Goal: Task Accomplishment & Management: Complete application form

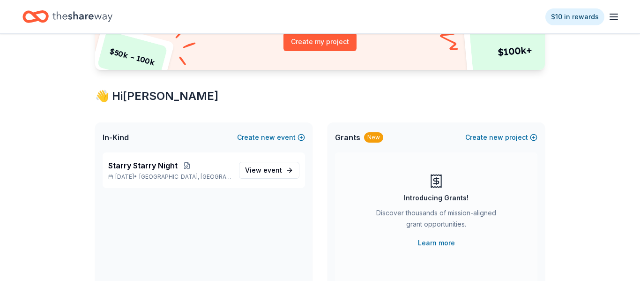
scroll to position [126, 0]
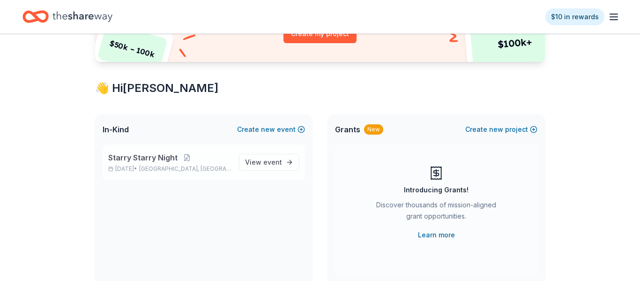
click at [159, 162] on span "Starry Starry Night" at bounding box center [142, 157] width 69 height 11
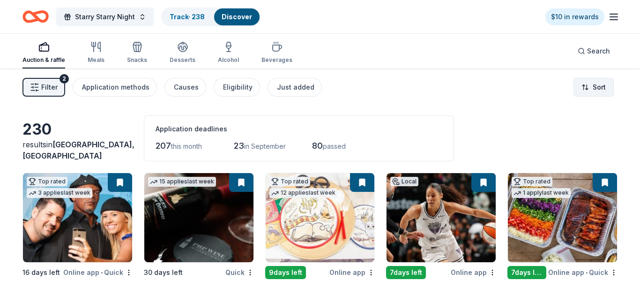
click at [593, 89] on html "Starry Starry Night Track · 238 Discover $10 in rewards Auction & raffle Meals …" at bounding box center [320, 140] width 640 height 281
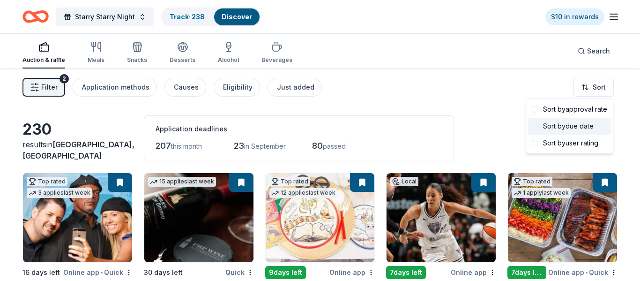
click at [556, 127] on div "Sort by due date" at bounding box center [569, 126] width 83 height 17
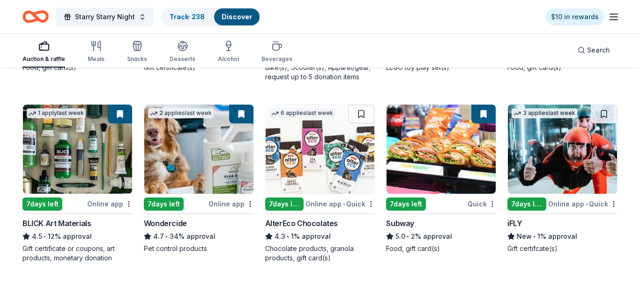
scroll to position [1336, 0]
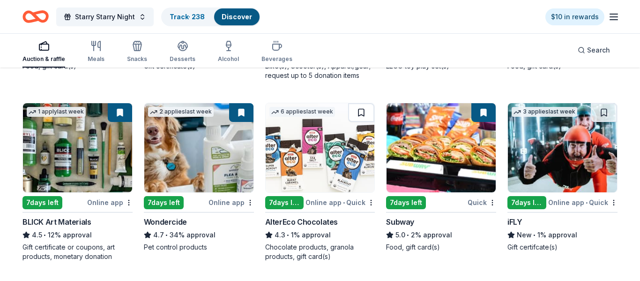
click at [365, 116] on button at bounding box center [361, 112] width 26 height 19
click at [325, 166] on img at bounding box center [320, 147] width 109 height 89
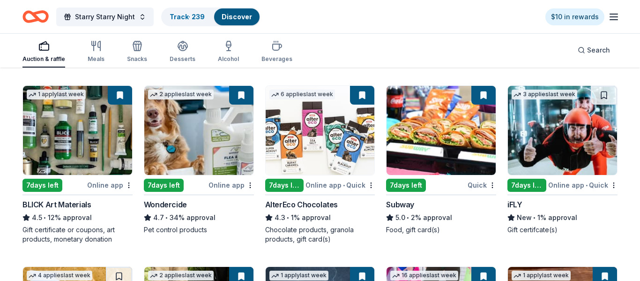
scroll to position [1364, 0]
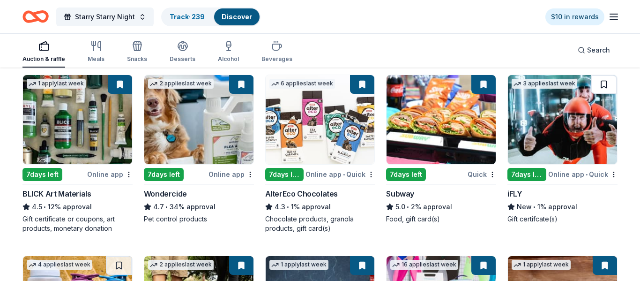
click at [607, 89] on button at bounding box center [604, 84] width 26 height 19
click at [574, 118] on img at bounding box center [562, 119] width 109 height 89
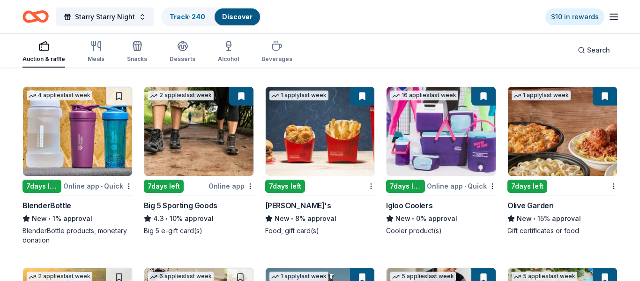
scroll to position [1531, 0]
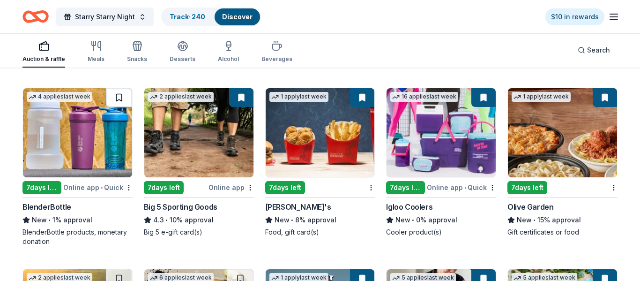
click at [115, 98] on button at bounding box center [119, 97] width 26 height 19
click at [101, 137] on img at bounding box center [77, 132] width 109 height 89
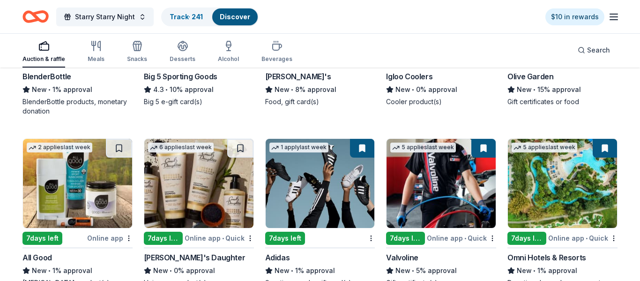
scroll to position [1696, 0]
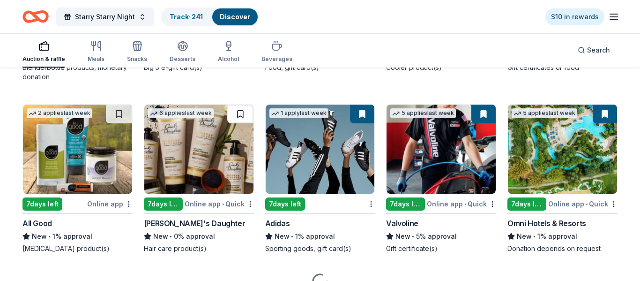
click at [241, 114] on button at bounding box center [240, 113] width 26 height 19
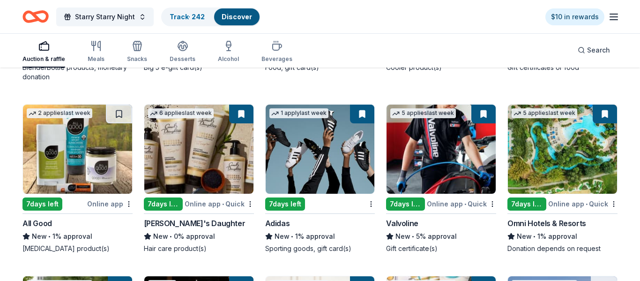
click at [203, 161] on img at bounding box center [198, 148] width 109 height 89
click at [116, 114] on button at bounding box center [119, 113] width 26 height 19
click at [82, 142] on img at bounding box center [77, 148] width 109 height 89
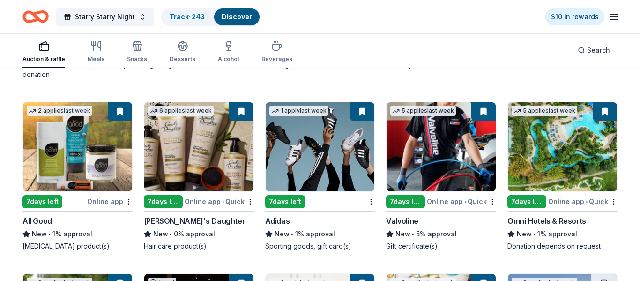
scroll to position [1701, 0]
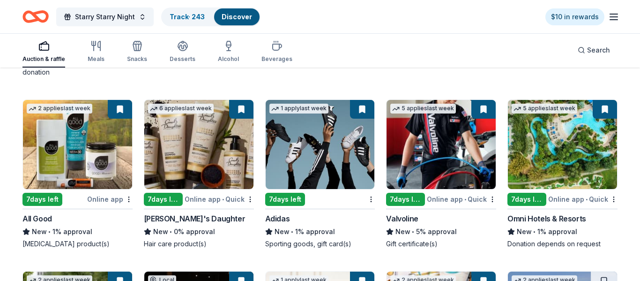
click at [99, 120] on img at bounding box center [77, 144] width 109 height 89
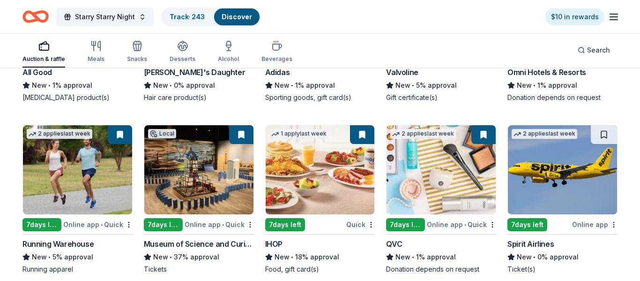
scroll to position [1877, 0]
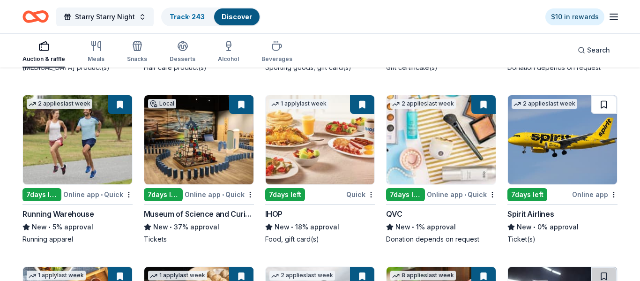
click at [608, 105] on button at bounding box center [604, 104] width 26 height 19
click at [551, 152] on img at bounding box center [562, 139] width 109 height 89
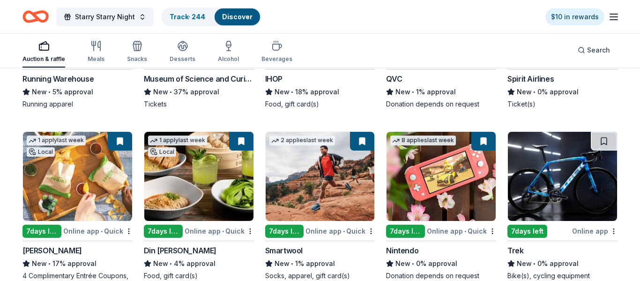
scroll to position [2054, 0]
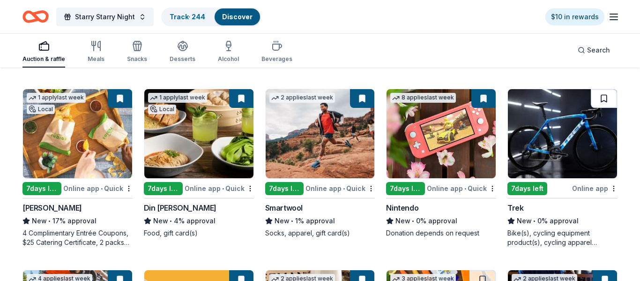
click at [602, 96] on button at bounding box center [604, 98] width 26 height 19
click at [553, 141] on img at bounding box center [562, 133] width 109 height 89
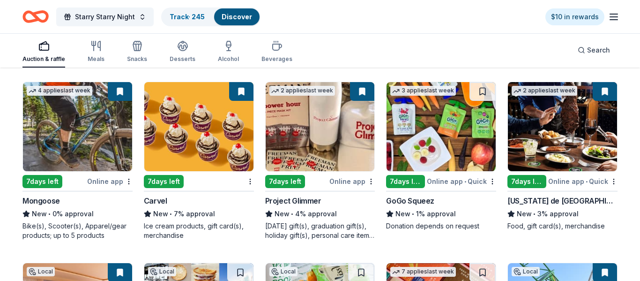
scroll to position [2243, 0]
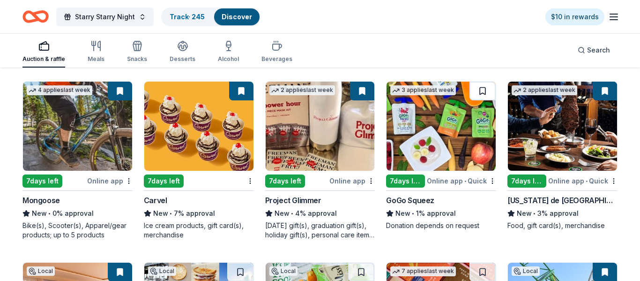
click at [483, 89] on button at bounding box center [482, 91] width 26 height 19
click at [466, 145] on img at bounding box center [440, 126] width 109 height 89
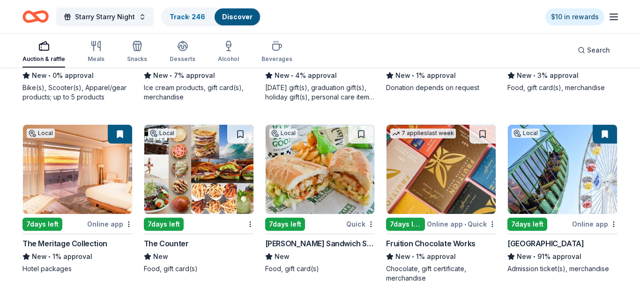
scroll to position [2413, 0]
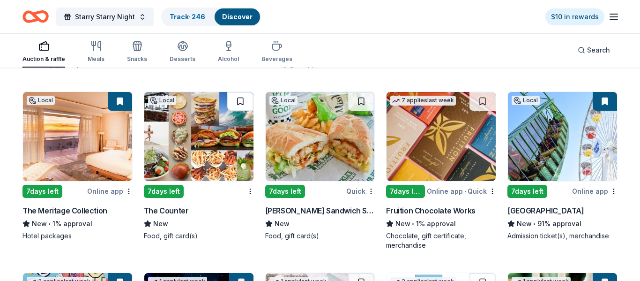
click at [245, 100] on button at bounding box center [240, 101] width 26 height 19
click at [207, 144] on img at bounding box center [198, 136] width 109 height 89
click at [362, 98] on button at bounding box center [361, 101] width 26 height 19
click at [324, 137] on img at bounding box center [320, 136] width 109 height 89
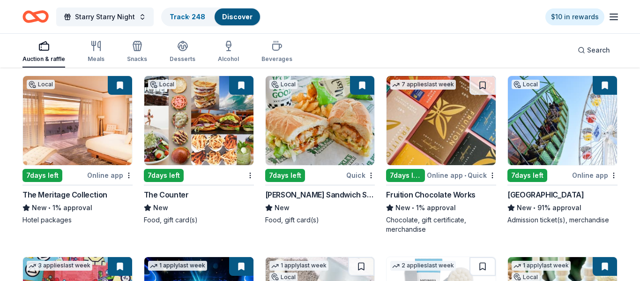
scroll to position [2430, 0]
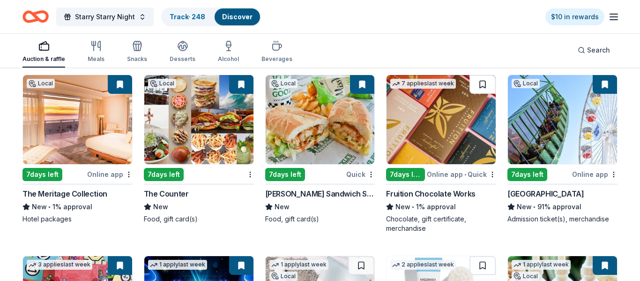
click at [485, 81] on button at bounding box center [482, 84] width 26 height 19
click at [444, 118] on img at bounding box center [440, 119] width 109 height 89
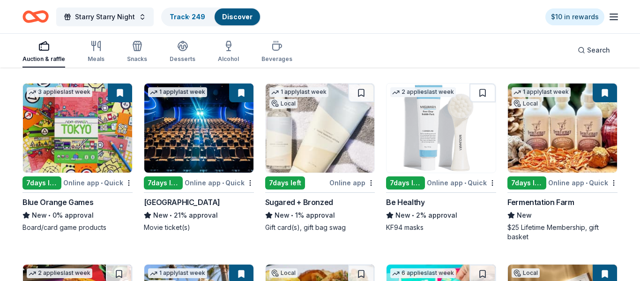
scroll to position [2599, 0]
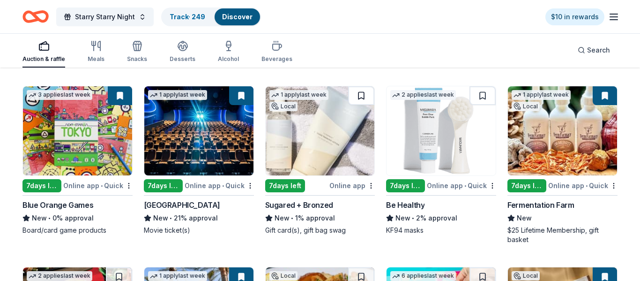
click at [361, 97] on button at bounding box center [361, 95] width 26 height 19
click at [322, 141] on img at bounding box center [320, 130] width 109 height 89
click at [483, 96] on button at bounding box center [482, 95] width 26 height 19
click at [437, 149] on img at bounding box center [440, 130] width 109 height 89
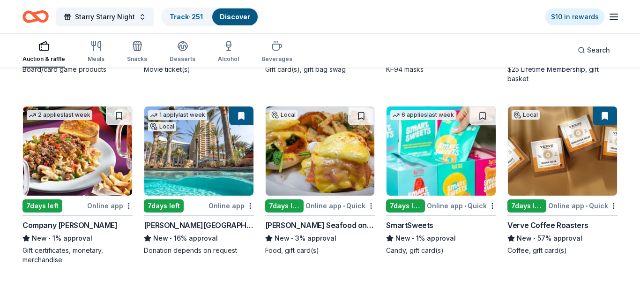
scroll to position [2784, 0]
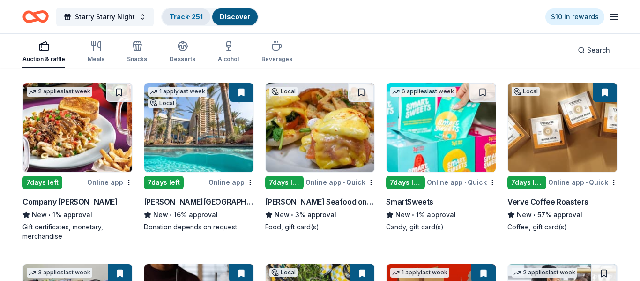
click at [184, 14] on link "Track · 251" at bounding box center [186, 17] width 33 height 8
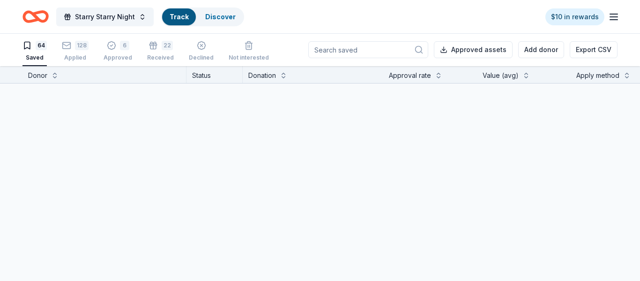
scroll to position [0, 0]
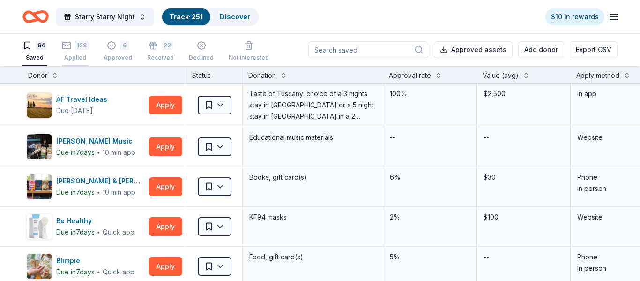
click at [80, 46] on div "128" at bounding box center [82, 45] width 14 height 9
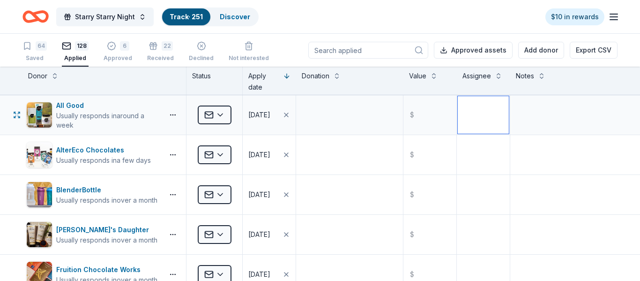
click at [473, 110] on textarea at bounding box center [483, 114] width 51 height 37
drag, startPoint x: 484, startPoint y: 109, endPoint x: 469, endPoint y: 141, distance: 36.1
click at [464, 107] on textarea "Diane" at bounding box center [483, 114] width 51 height 37
type textarea "Diane"
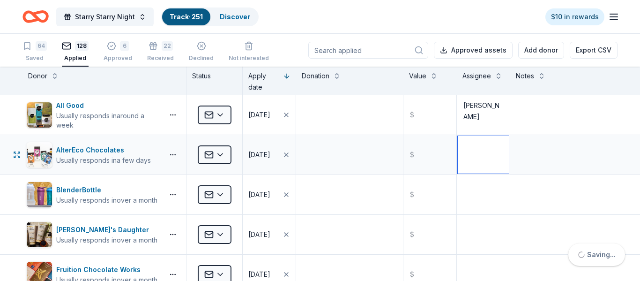
click at [466, 146] on textarea at bounding box center [483, 154] width 51 height 37
paste textarea "Diane"
type textarea "Diane"
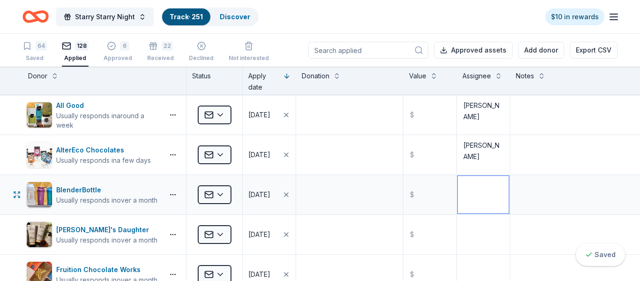
click at [475, 193] on textarea at bounding box center [483, 194] width 51 height 37
paste textarea "Diane"
type textarea "Diane"
click at [468, 227] on textarea at bounding box center [483, 233] width 51 height 37
paste textarea "Diane"
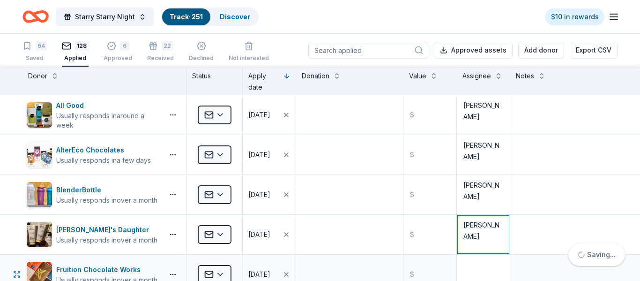
type textarea "Diane"
click at [476, 266] on textarea at bounding box center [483, 273] width 51 height 37
paste textarea "Diane"
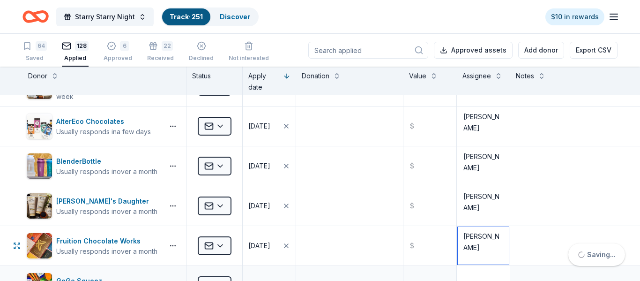
type textarea "Diane"
click at [475, 267] on textarea at bounding box center [483, 285] width 51 height 37
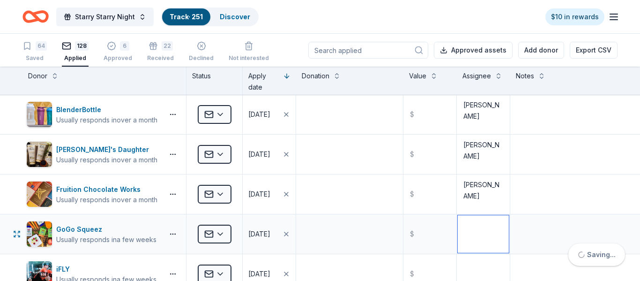
paste textarea "Diane"
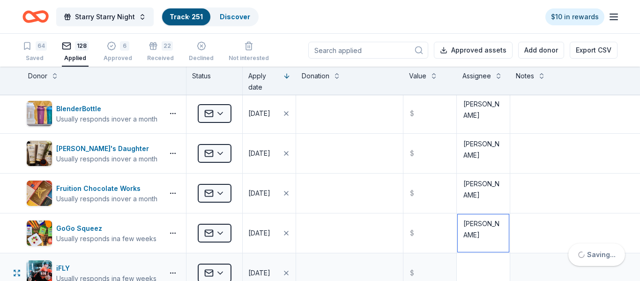
type textarea "Diane"
click at [475, 254] on textarea at bounding box center [483, 272] width 51 height 37
paste textarea "Diane"
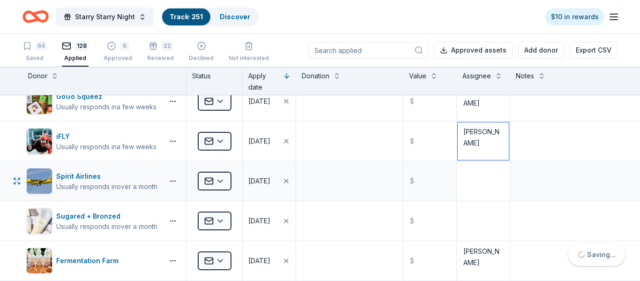
type textarea "Diane"
click at [478, 184] on textarea at bounding box center [483, 180] width 51 height 37
paste textarea "Diane"
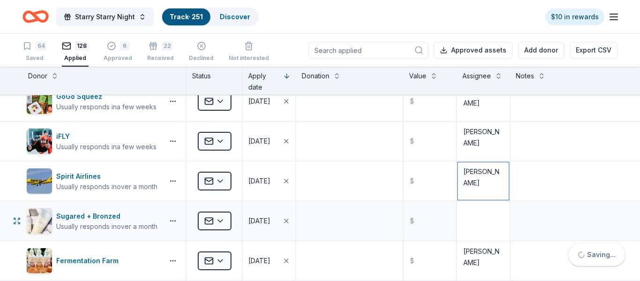
type textarea "Diane"
click at [479, 208] on textarea at bounding box center [483, 220] width 51 height 37
paste textarea "Diane"
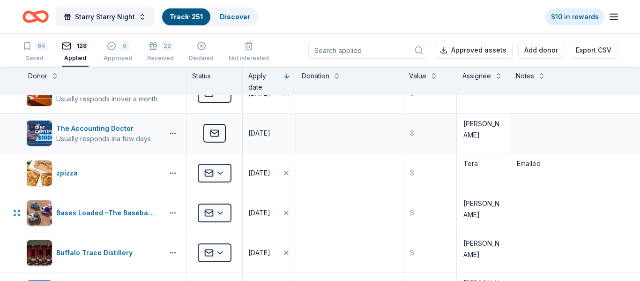
scroll to position [858, 0]
type textarea "Diane"
click at [613, 17] on icon "button" at bounding box center [613, 16] width 11 height 11
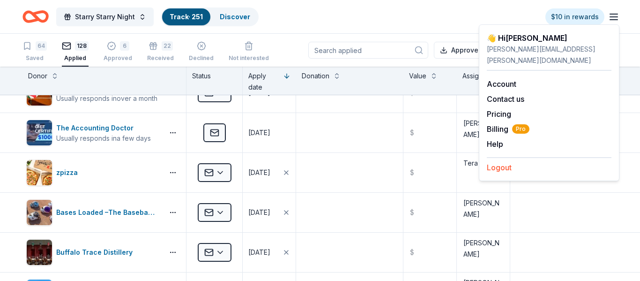
click at [508, 162] on button "Logout" at bounding box center [499, 167] width 25 height 11
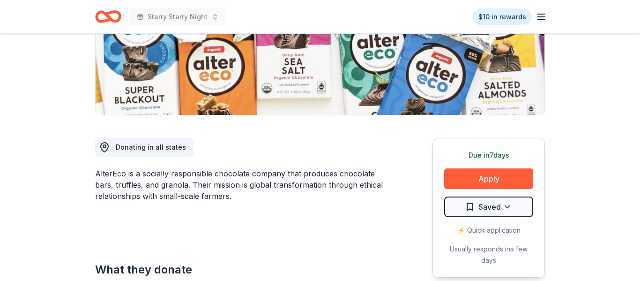
scroll to position [214, 0]
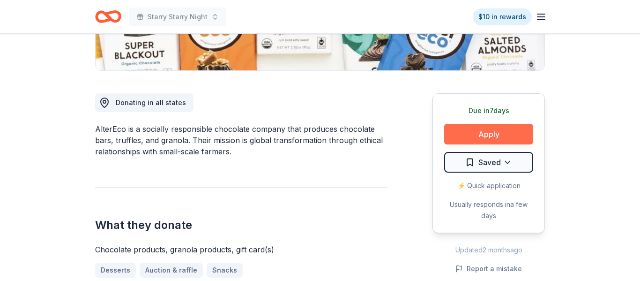
click at [517, 129] on button "Apply" at bounding box center [488, 134] width 89 height 21
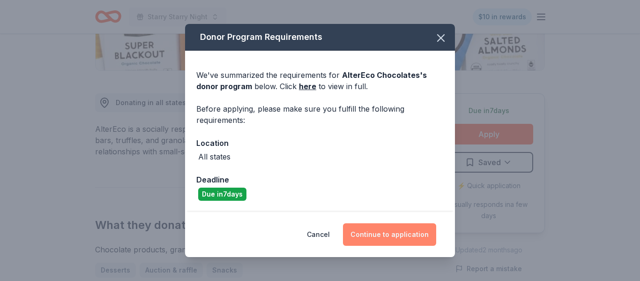
click at [413, 237] on button "Continue to application" at bounding box center [389, 234] width 93 height 22
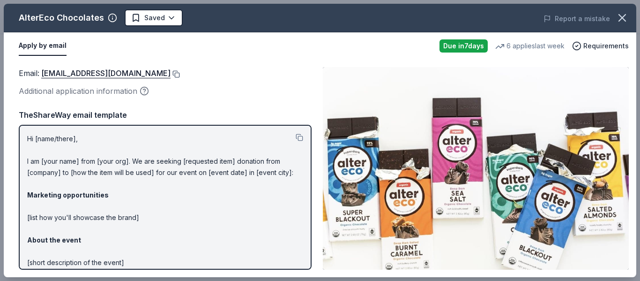
click at [171, 73] on button at bounding box center [175, 73] width 9 height 7
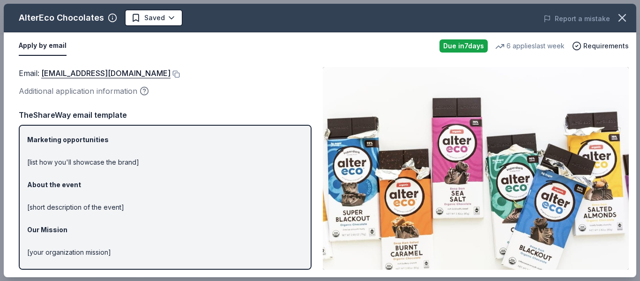
scroll to position [0, 0]
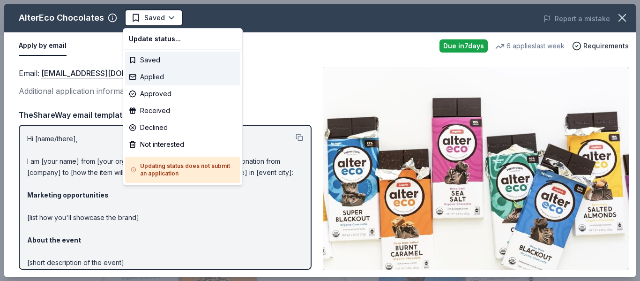
click at [162, 81] on div "Applied" at bounding box center [182, 76] width 115 height 17
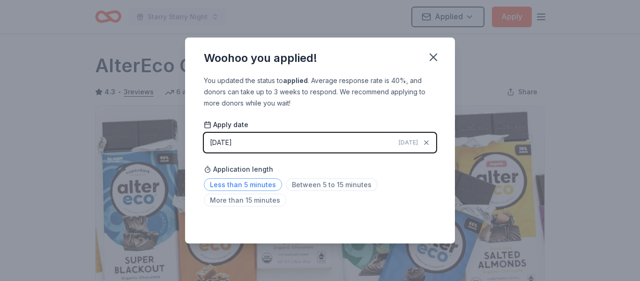
click at [229, 185] on span "Less than 5 minutes" at bounding box center [243, 184] width 78 height 13
click at [227, 186] on span "Less than 5 minutes" at bounding box center [243, 184] width 78 height 13
click at [340, 155] on div "Apply date 08/21/2025 Today Application length Less than 5 minutes Between 5 to…" at bounding box center [320, 165] width 232 height 90
click at [250, 183] on span "Less than 5 minutes" at bounding box center [243, 184] width 78 height 13
click at [441, 59] on button "button" at bounding box center [433, 57] width 21 height 21
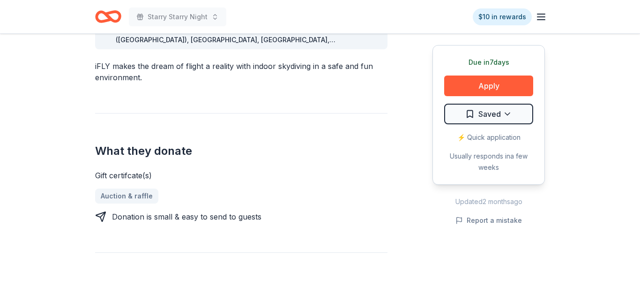
scroll to position [154, 0]
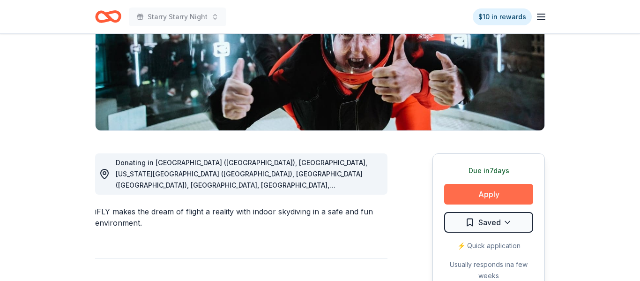
click at [496, 196] on button "Apply" at bounding box center [488, 194] width 89 height 21
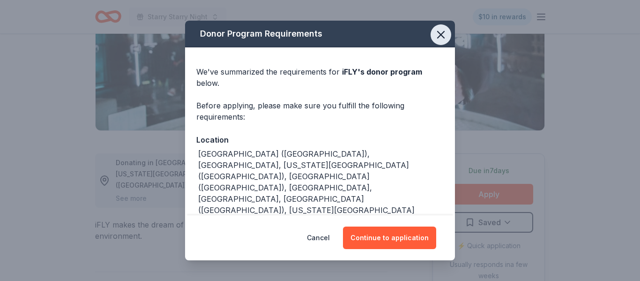
click at [440, 33] on icon "button" at bounding box center [440, 34] width 13 height 13
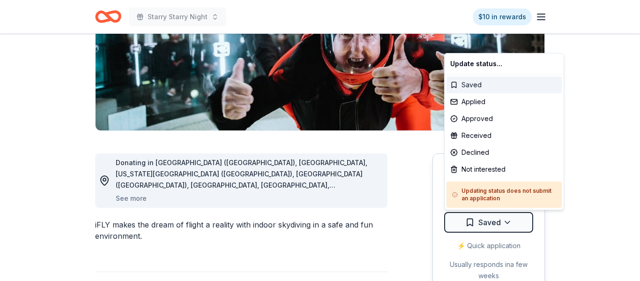
click at [477, 85] on div "Saved" at bounding box center [503, 84] width 115 height 17
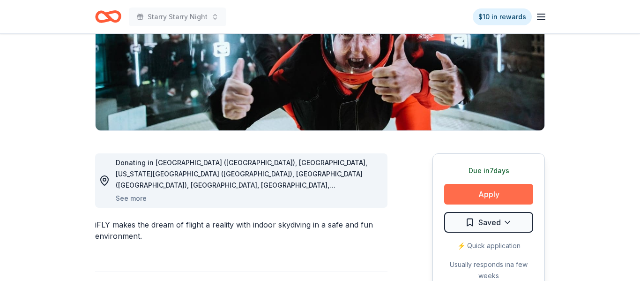
click at [502, 197] on button "Apply" at bounding box center [488, 194] width 89 height 21
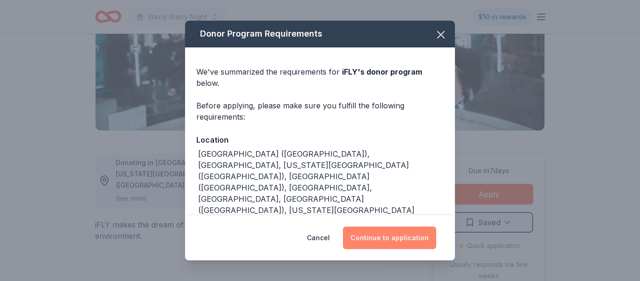
click at [383, 236] on button "Continue to application" at bounding box center [389, 237] width 93 height 22
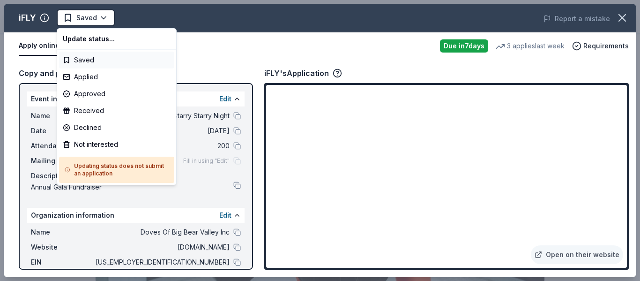
scroll to position [0, 0]
click at [100, 75] on div "Applied" at bounding box center [116, 76] width 115 height 17
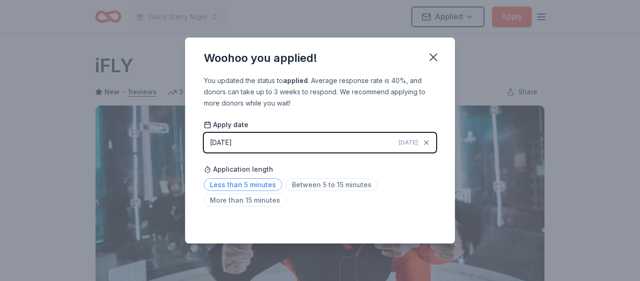
click at [240, 187] on span "Less than 5 minutes" at bounding box center [243, 184] width 78 height 13
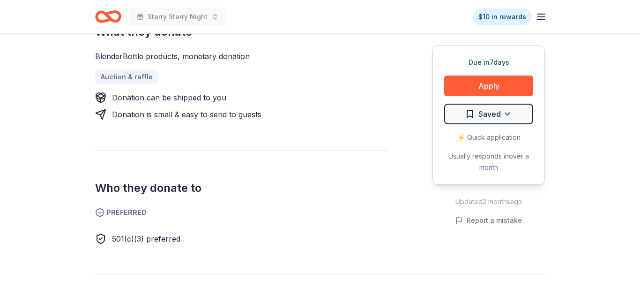
scroll to position [396, 0]
click at [503, 84] on button "Apply" at bounding box center [488, 85] width 89 height 21
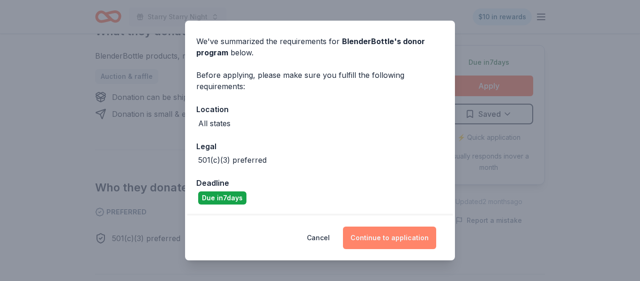
scroll to position [31, 0]
click at [396, 233] on button "Continue to application" at bounding box center [389, 237] width 93 height 22
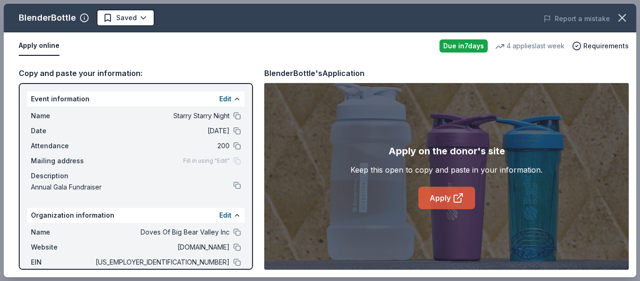
click at [446, 198] on link "Apply" at bounding box center [446, 197] width 57 height 22
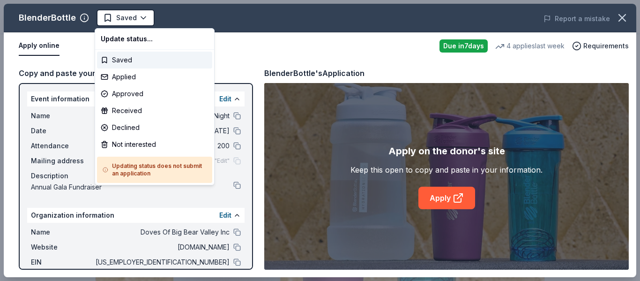
scroll to position [0, 0]
click at [133, 77] on div "Applied" at bounding box center [154, 76] width 115 height 17
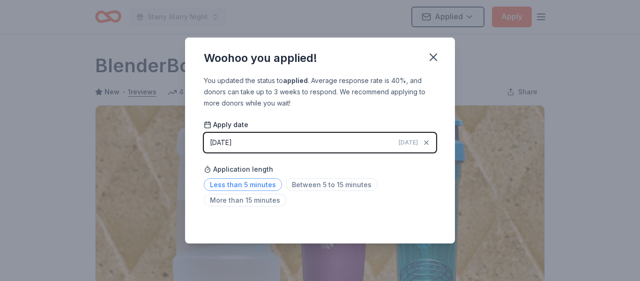
click at [234, 183] on span "Less than 5 minutes" at bounding box center [243, 184] width 78 height 13
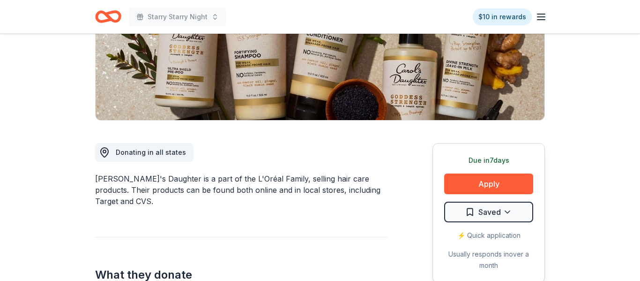
scroll to position [192, 0]
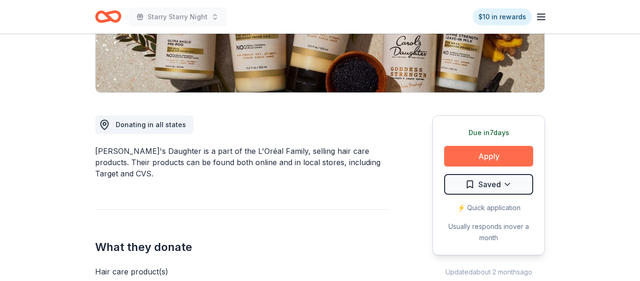
click at [504, 156] on button "Apply" at bounding box center [488, 156] width 89 height 21
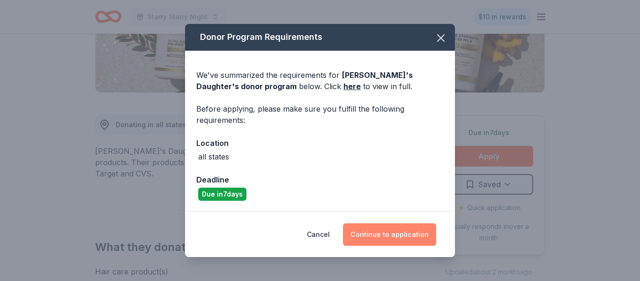
click at [385, 233] on button "Continue to application" at bounding box center [389, 234] width 93 height 22
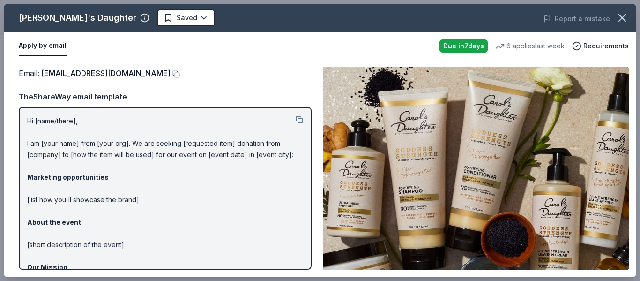
click at [177, 72] on button at bounding box center [175, 73] width 9 height 7
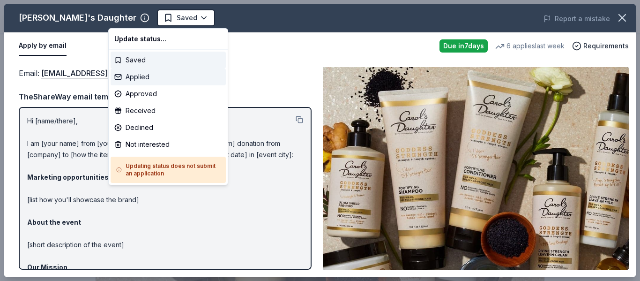
click at [149, 79] on div "Applied" at bounding box center [168, 76] width 115 height 17
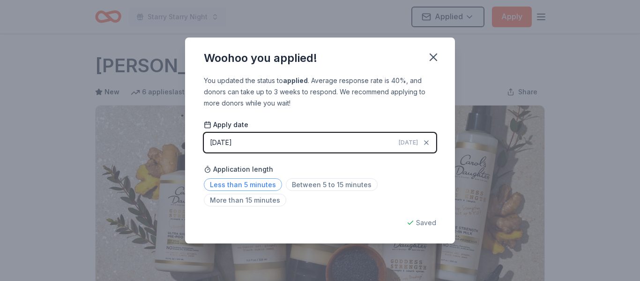
click at [241, 186] on span "Less than 5 minutes" at bounding box center [243, 184] width 78 height 13
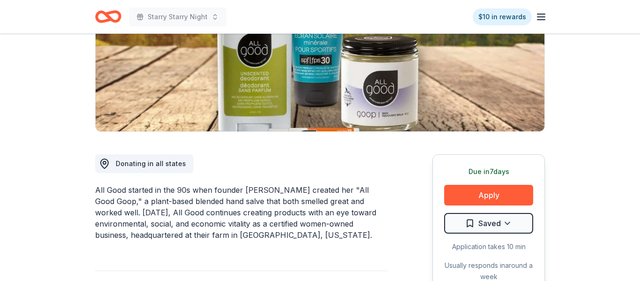
scroll to position [204, 0]
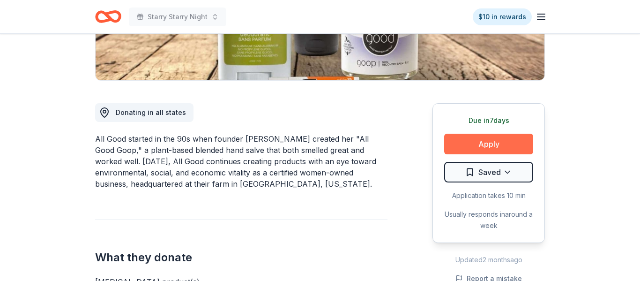
click at [489, 141] on button "Apply" at bounding box center [488, 144] width 89 height 21
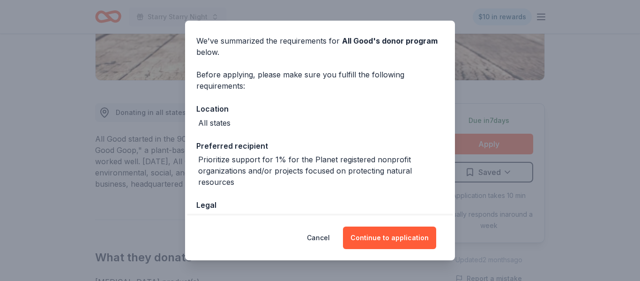
scroll to position [55, 0]
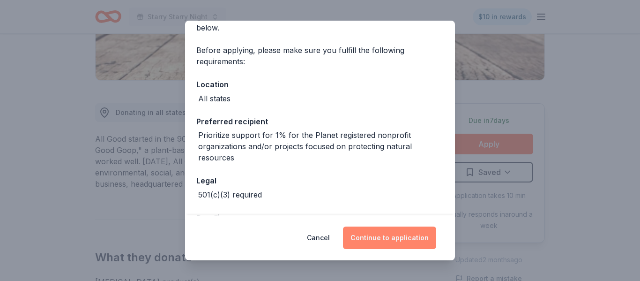
click at [375, 237] on button "Continue to application" at bounding box center [389, 237] width 93 height 22
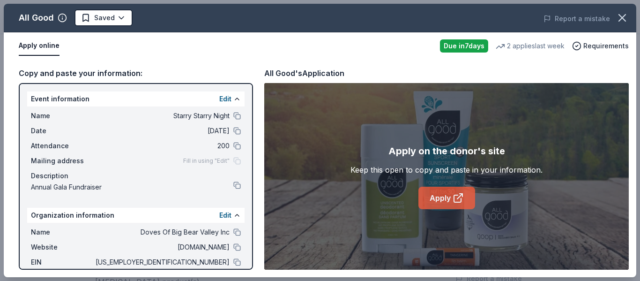
click at [427, 194] on link "Apply" at bounding box center [446, 197] width 57 height 22
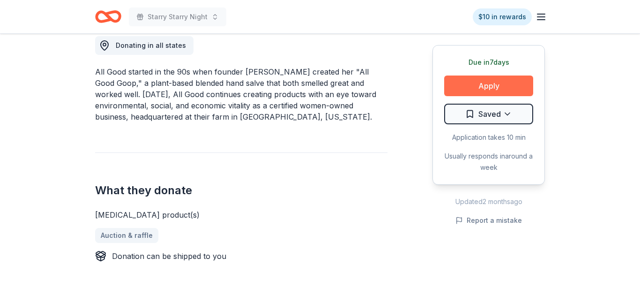
scroll to position [271, 0]
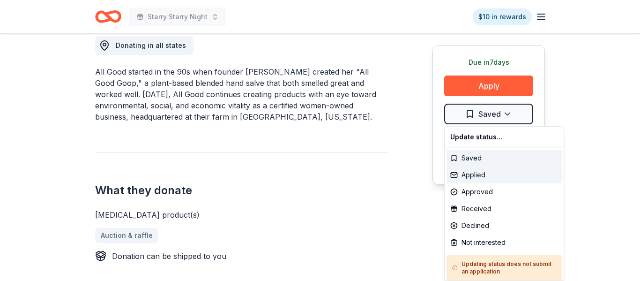
click at [477, 173] on div "Applied" at bounding box center [503, 174] width 115 height 17
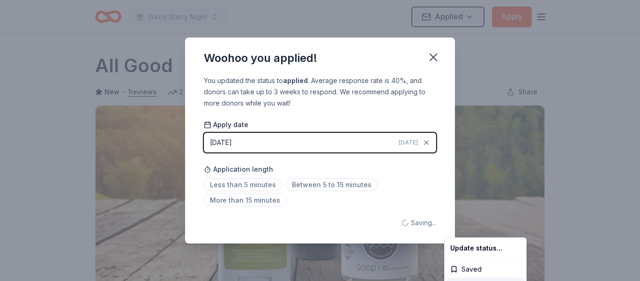
scroll to position [0, 0]
click at [233, 186] on html "Starry Starry Night Applied Apply Due in 7 days Share All Good New • 1 reviews …" at bounding box center [320, 140] width 640 height 281
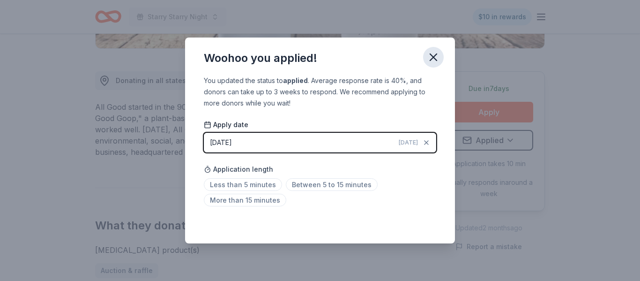
click at [435, 52] on icon "button" at bounding box center [433, 57] width 13 height 13
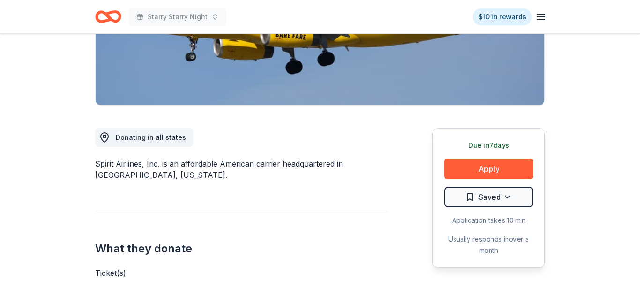
scroll to position [179, 0]
click at [500, 169] on button "Apply" at bounding box center [488, 168] width 89 height 21
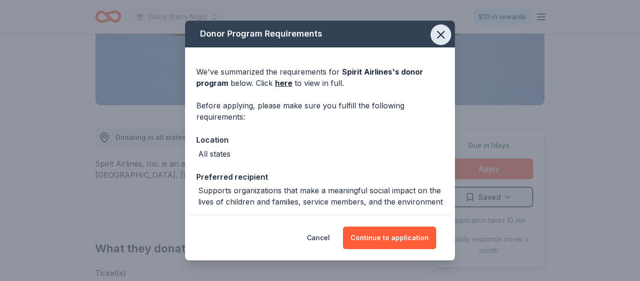
click at [441, 35] on icon "button" at bounding box center [441, 34] width 7 height 7
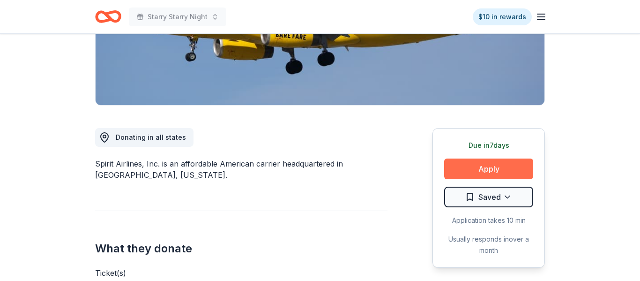
click at [500, 167] on button "Apply" at bounding box center [488, 168] width 89 height 21
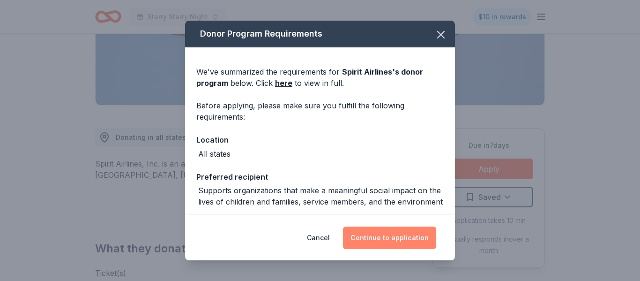
click at [390, 237] on button "Continue to application" at bounding box center [389, 237] width 93 height 22
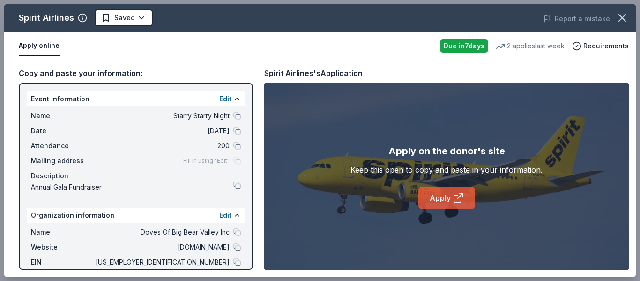
click at [429, 201] on link "Apply" at bounding box center [446, 197] width 57 height 22
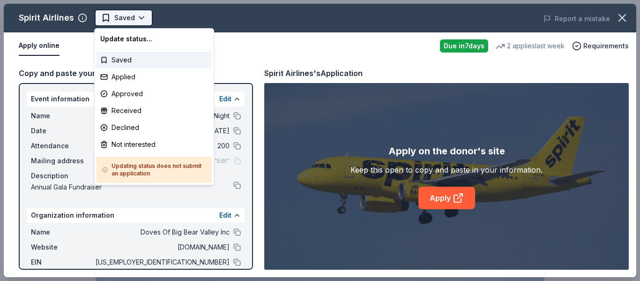
scroll to position [0, 0]
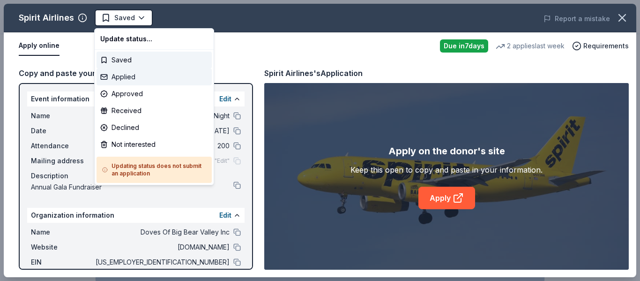
click at [134, 77] on div "Applied" at bounding box center [154, 76] width 115 height 17
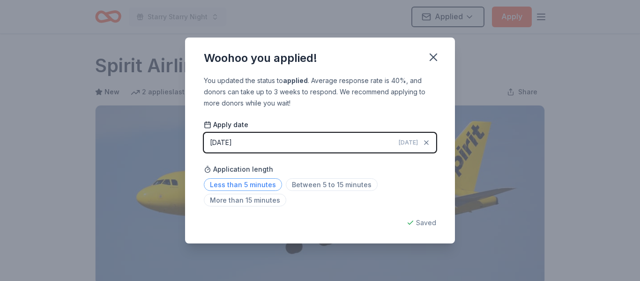
click at [250, 183] on span "Less than 5 minutes" at bounding box center [243, 184] width 78 height 13
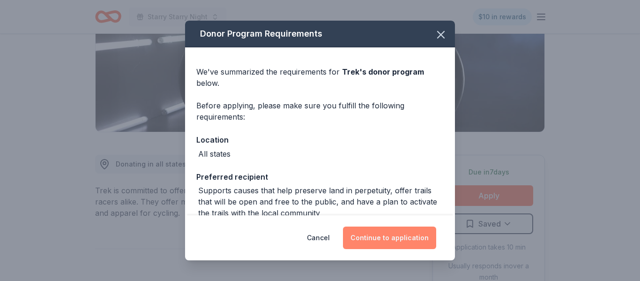
click at [389, 239] on button "Continue to application" at bounding box center [389, 237] width 93 height 22
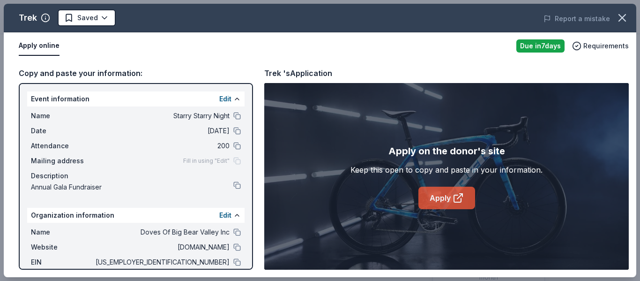
click at [457, 198] on icon at bounding box center [459, 195] width 5 height 5
click at [436, 200] on link "Apply" at bounding box center [446, 197] width 57 height 22
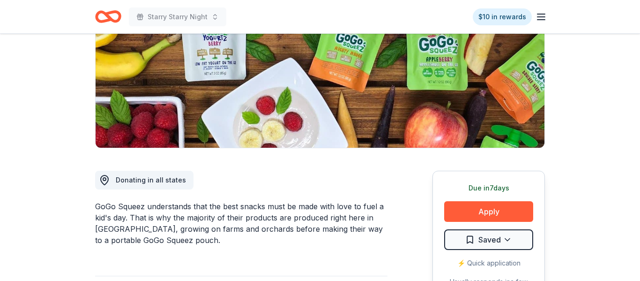
scroll to position [195, 0]
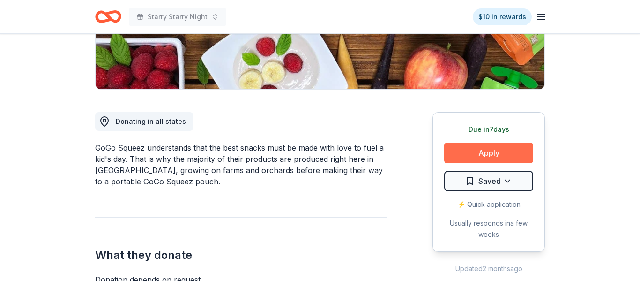
click at [484, 154] on button "Apply" at bounding box center [488, 152] width 89 height 21
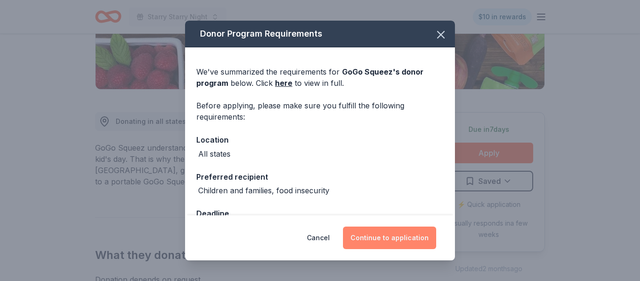
click at [389, 237] on button "Continue to application" at bounding box center [389, 237] width 93 height 22
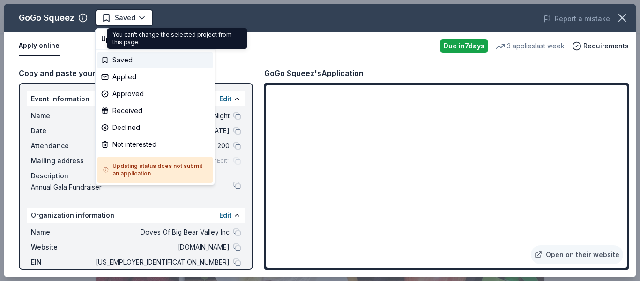
scroll to position [0, 0]
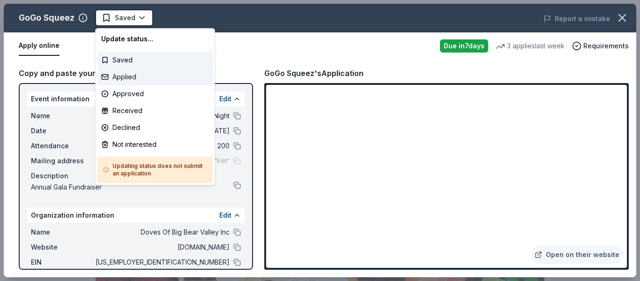
click at [137, 75] on div "Applied" at bounding box center [154, 76] width 115 height 17
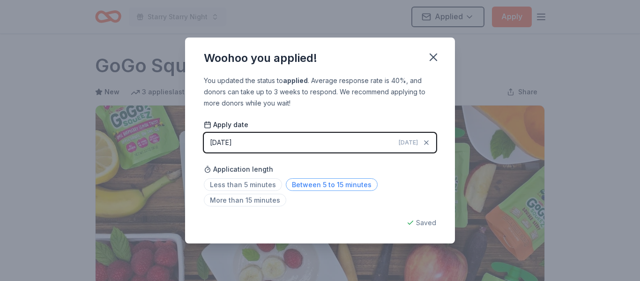
click at [324, 181] on span "Between 5 to 15 minutes" at bounding box center [332, 184] width 92 height 13
click at [436, 55] on icon "button" at bounding box center [433, 57] width 13 height 13
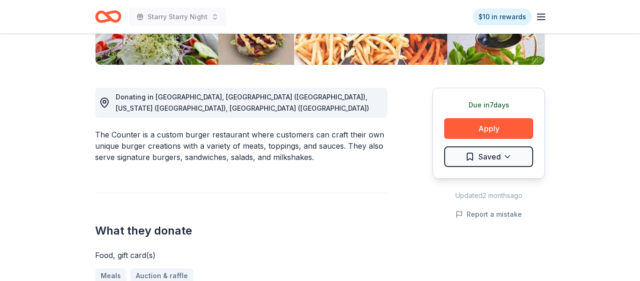
scroll to position [249, 0]
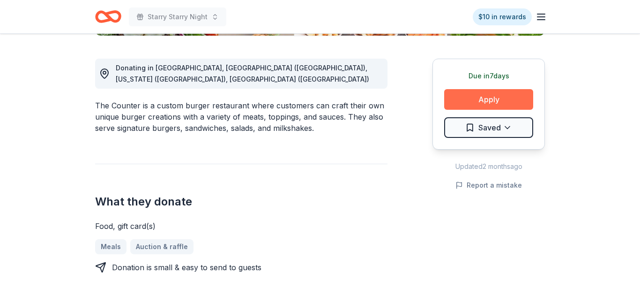
click at [485, 96] on button "Apply" at bounding box center [488, 99] width 89 height 21
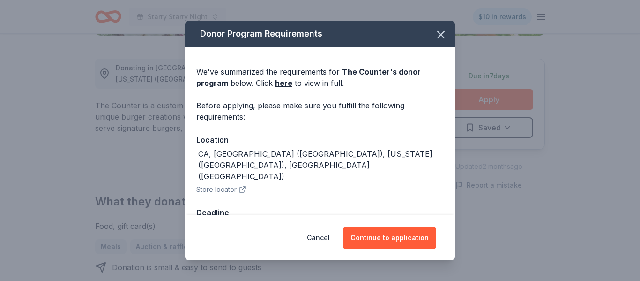
drag, startPoint x: 377, startPoint y: 238, endPoint x: 313, endPoint y: 216, distance: 67.9
click at [378, 238] on button "Continue to application" at bounding box center [389, 237] width 93 height 22
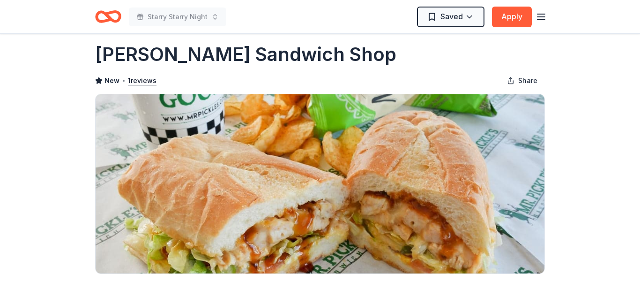
scroll to position [15, 0]
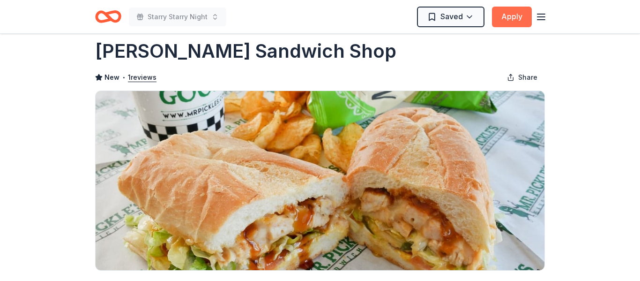
click at [520, 14] on button "Apply" at bounding box center [512, 17] width 40 height 21
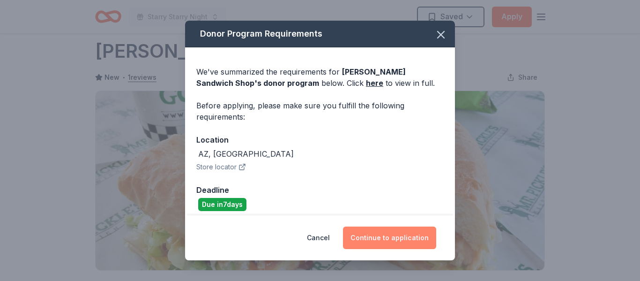
click at [396, 236] on button "Continue to application" at bounding box center [389, 237] width 93 height 22
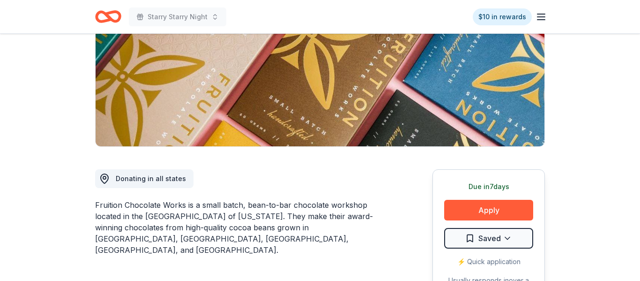
scroll to position [171, 0]
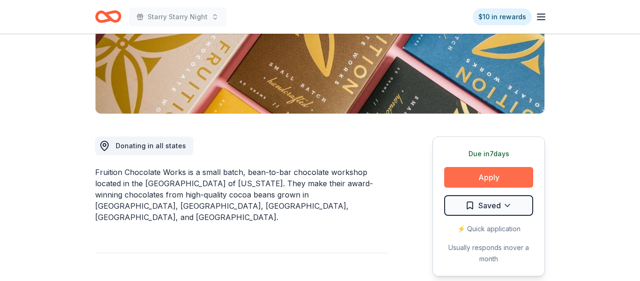
click at [496, 180] on button "Apply" at bounding box center [488, 177] width 89 height 21
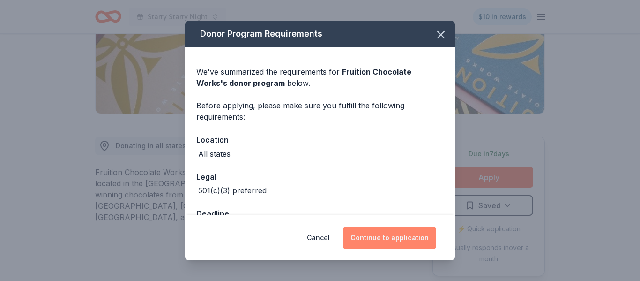
click at [383, 238] on button "Continue to application" at bounding box center [389, 237] width 93 height 22
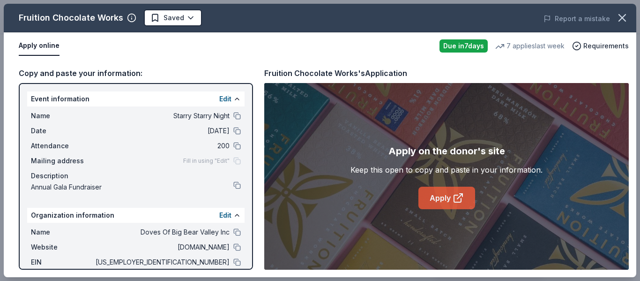
click at [444, 192] on link "Apply" at bounding box center [446, 197] width 57 height 22
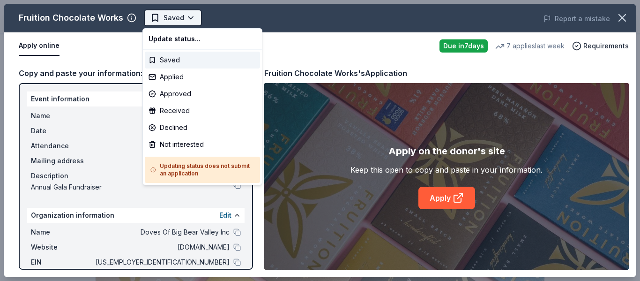
scroll to position [0, 0]
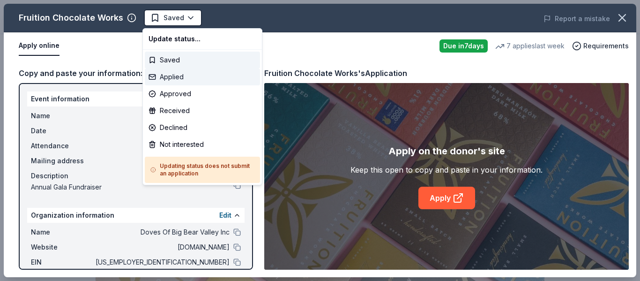
click at [169, 77] on div "Applied" at bounding box center [202, 76] width 115 height 17
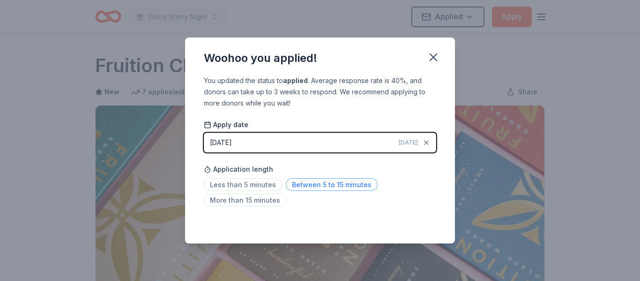
click at [321, 187] on span "Between 5 to 15 minutes" at bounding box center [332, 184] width 92 height 13
click at [438, 56] on icon "button" at bounding box center [433, 57] width 13 height 13
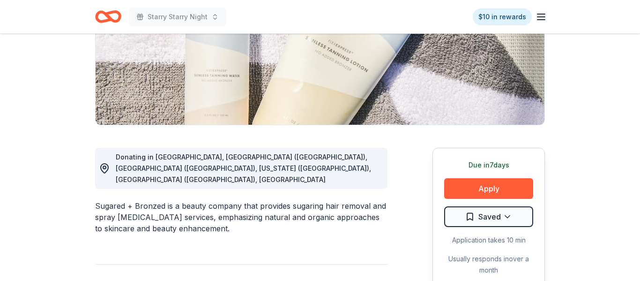
scroll to position [167, 0]
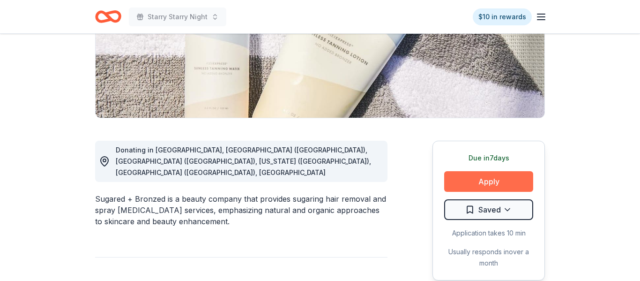
click at [501, 180] on button "Apply" at bounding box center [488, 181] width 89 height 21
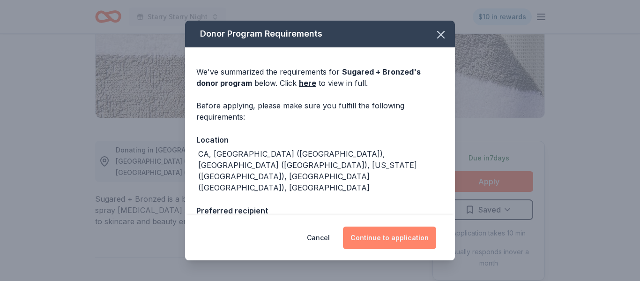
click at [385, 234] on button "Continue to application" at bounding box center [389, 237] width 93 height 22
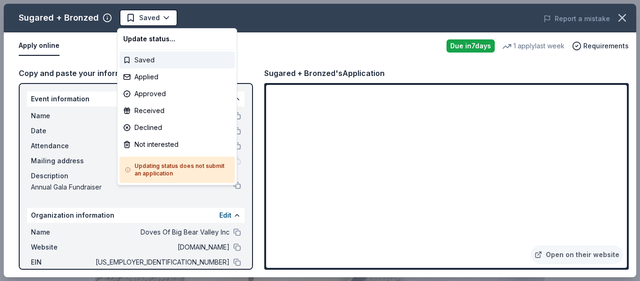
scroll to position [0, 0]
click at [171, 74] on div "Applied" at bounding box center [176, 76] width 115 height 17
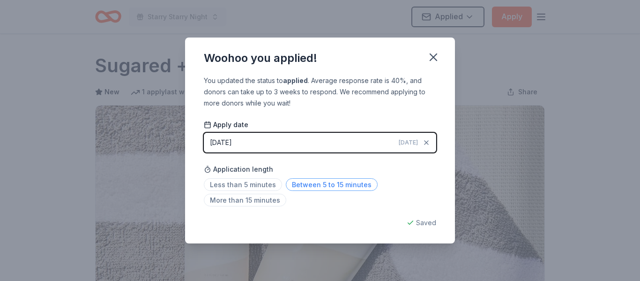
click at [310, 181] on span "Between 5 to 15 minutes" at bounding box center [332, 184] width 92 height 13
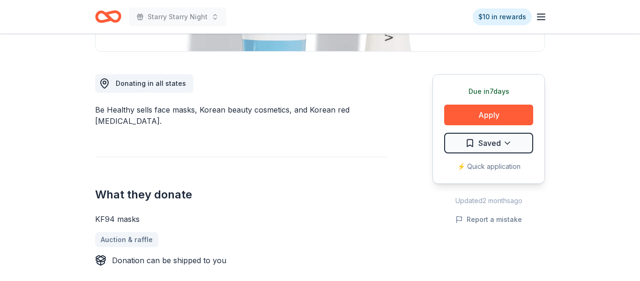
scroll to position [250, 0]
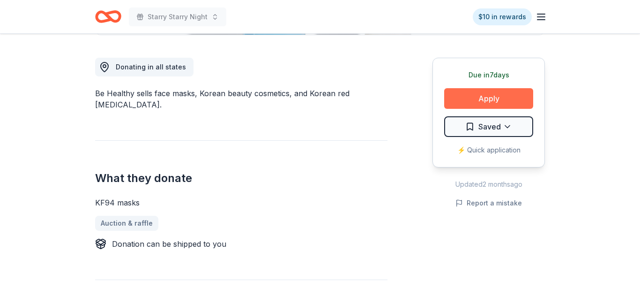
click at [490, 96] on button "Apply" at bounding box center [488, 98] width 89 height 21
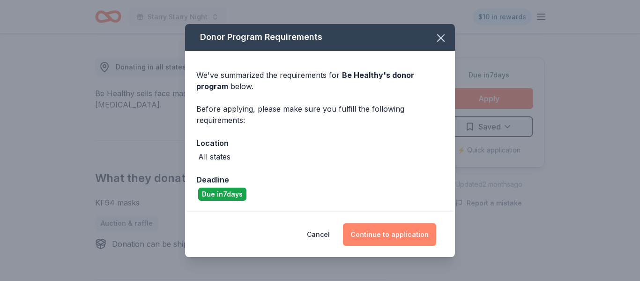
click at [407, 233] on button "Continue to application" at bounding box center [389, 234] width 93 height 22
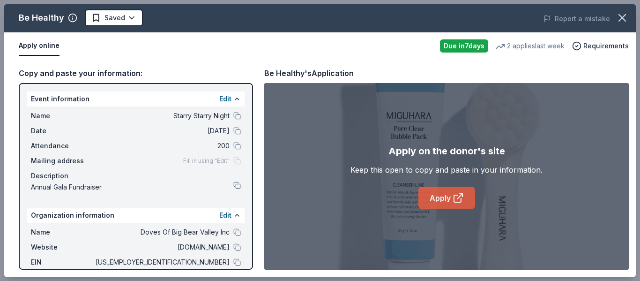
click at [442, 192] on link "Apply" at bounding box center [446, 197] width 57 height 22
